Goal: Transaction & Acquisition: Purchase product/service

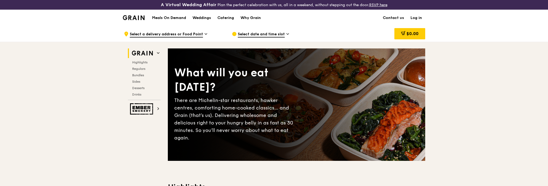
click at [197, 33] on span "Select a delivery address or Food Point" at bounding box center [166, 35] width 73 height 6
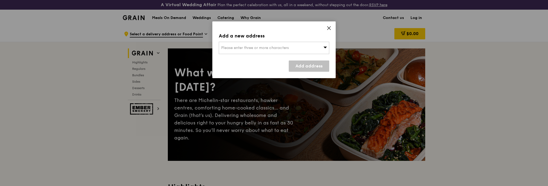
click at [329, 29] on icon at bounding box center [329, 28] width 5 height 5
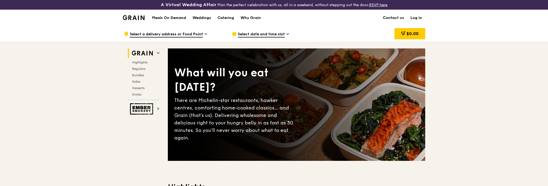
click at [172, 16] on h1 "Meals On Demand" at bounding box center [169, 17] width 34 height 5
click at [155, 51] on h2 "Grain" at bounding box center [144, 54] width 33 height 10
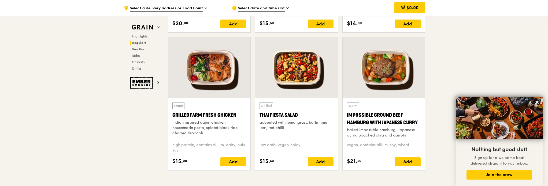
scroll to position [608, 0]
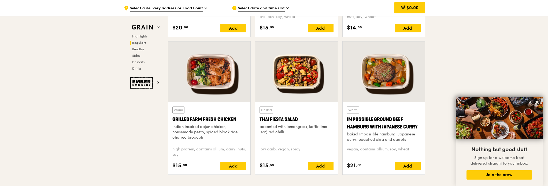
click at [218, 81] on div at bounding box center [209, 72] width 82 height 61
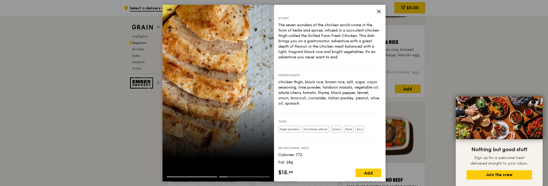
scroll to position [519, 0]
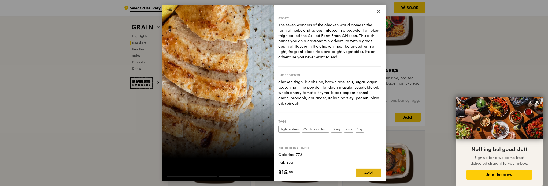
click at [369, 172] on div "Add" at bounding box center [369, 173] width 26 height 9
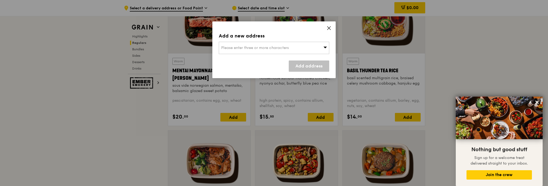
click at [314, 50] on div "Please enter three or more characters" at bounding box center [274, 48] width 110 height 12
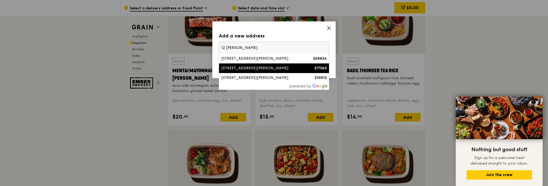
type input "12 [PERSON_NAME]"
click at [271, 70] on div "[STREET_ADDRESS][PERSON_NAME]" at bounding box center [260, 68] width 79 height 5
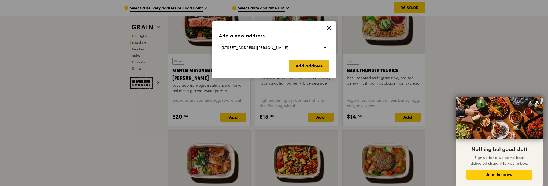
click at [305, 67] on link "Add address" at bounding box center [309, 66] width 40 height 11
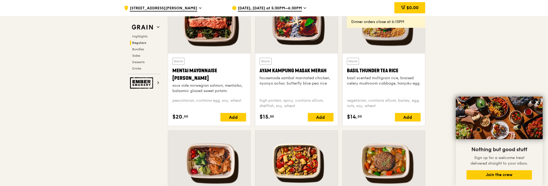
click at [301, 9] on div "[DATE], [DATE] at 5:30PM–6:30PM" at bounding box center [281, 8] width 99 height 16
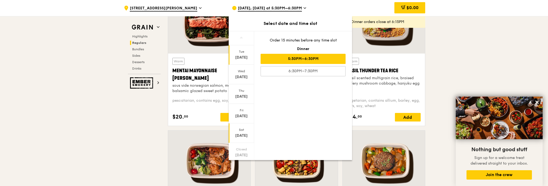
scroll to position [35, 0]
click at [240, 151] on icon at bounding box center [241, 153] width 4 height 4
click at [240, 153] on icon at bounding box center [241, 154] width 3 height 2
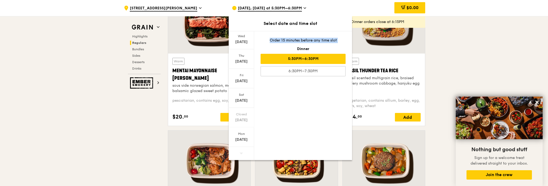
click at [240, 153] on icon at bounding box center [241, 154] width 3 height 2
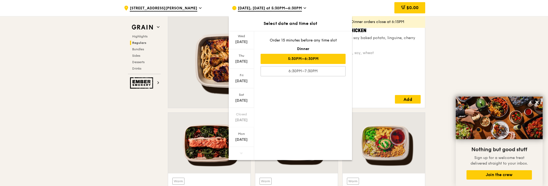
scroll to position [384, 0]
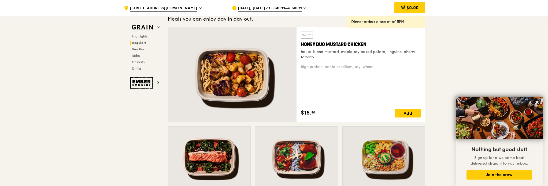
click at [252, 79] on div at bounding box center [232, 74] width 128 height 95
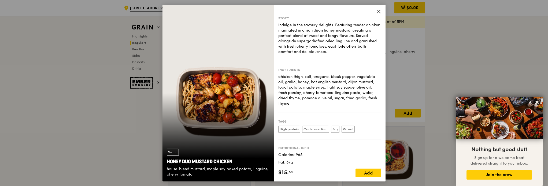
click at [379, 12] on icon at bounding box center [378, 11] width 3 height 3
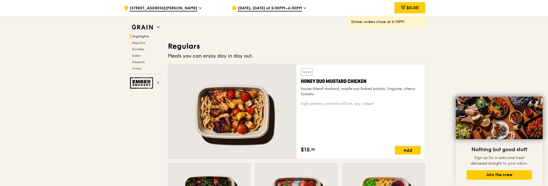
scroll to position [357, 0]
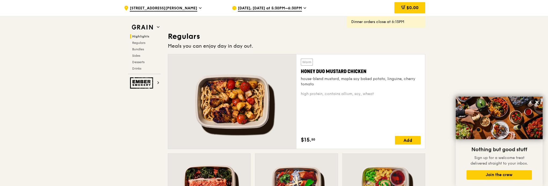
click at [302, 71] on div "Honey Duo Mustard Chicken" at bounding box center [361, 72] width 120 height 8
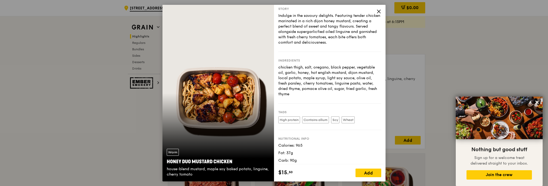
scroll to position [0, 0]
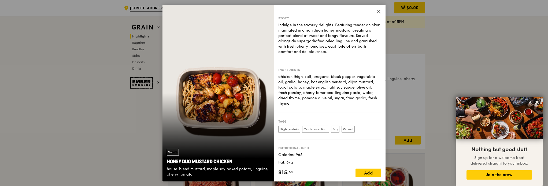
click at [378, 10] on icon at bounding box center [378, 11] width 5 height 5
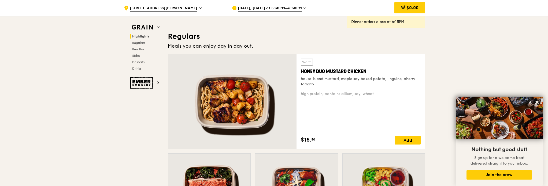
click at [327, 97] on div "Warm Honey Duo Mustard Chicken house-blend mustard, maple soy baked potato, lin…" at bounding box center [361, 102] width 120 height 86
click at [329, 95] on div "high protein, contains allium, soy, wheat" at bounding box center [361, 93] width 120 height 5
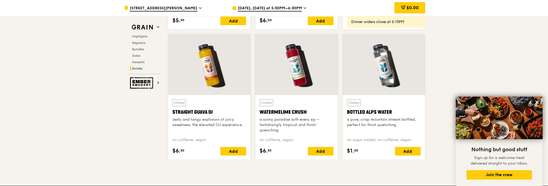
scroll to position [2287, 0]
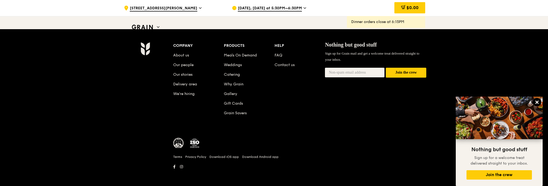
click at [537, 102] on icon at bounding box center [537, 102] width 5 height 5
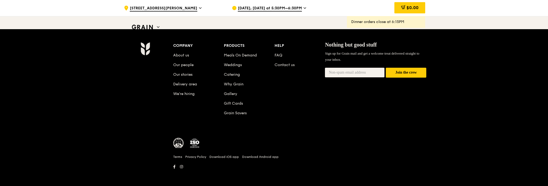
scroll to position [2242, 0]
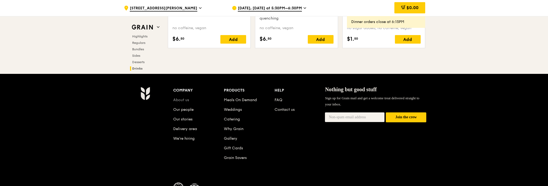
click at [186, 98] on link "About us" at bounding box center [181, 100] width 16 height 5
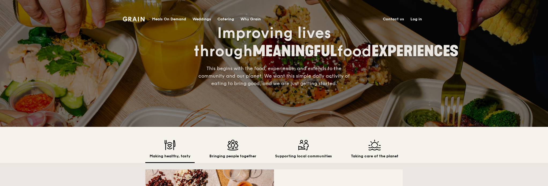
scroll to position [134, 0]
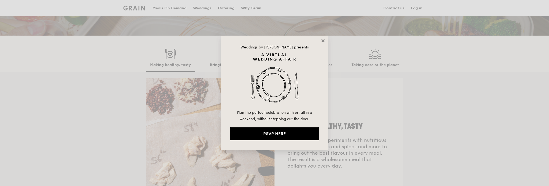
click at [322, 41] on icon at bounding box center [322, 40] width 3 height 3
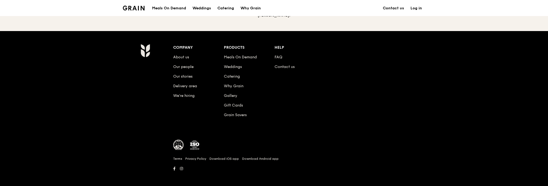
scroll to position [623, 0]
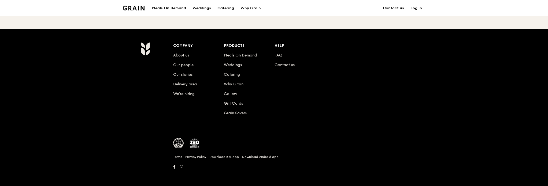
click at [277, 61] on li "Contact us" at bounding box center [300, 64] width 51 height 10
click at [279, 63] on link "Contact us" at bounding box center [285, 65] width 20 height 5
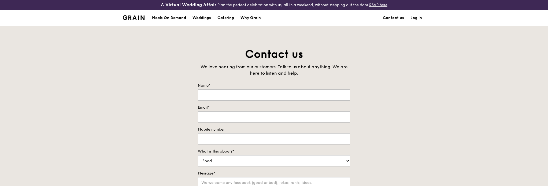
click at [254, 17] on div "Why Grain" at bounding box center [250, 18] width 20 height 16
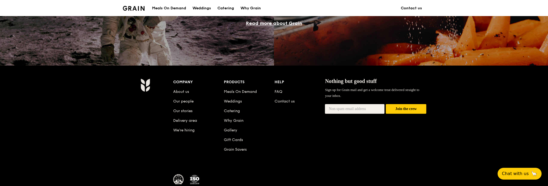
scroll to position [539, 0]
